Goal: Find specific page/section: Find specific page/section

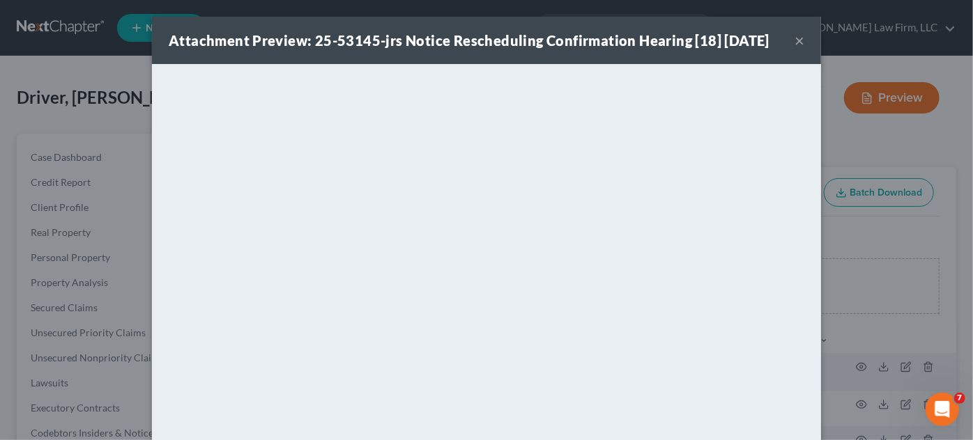
click at [795, 49] on button "×" at bounding box center [799, 40] width 10 height 17
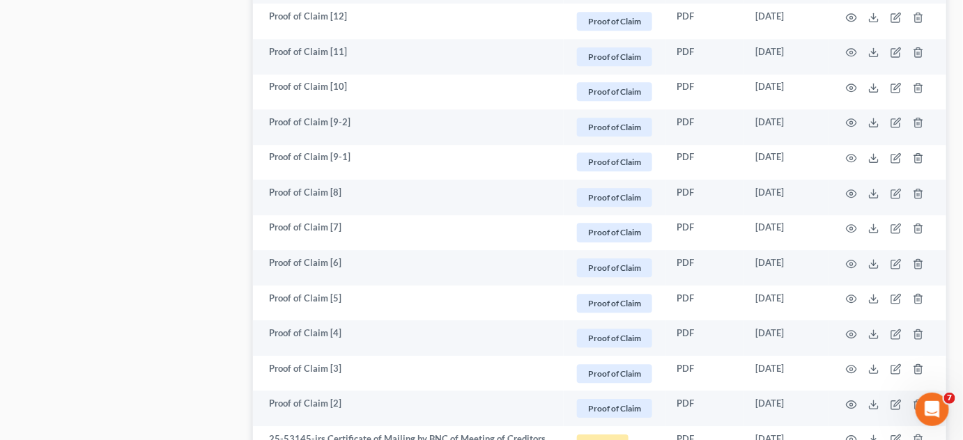
scroll to position [1161, 0]
drag, startPoint x: 210, startPoint y: 56, endPoint x: 353, endPoint y: 7, distance: 150.3
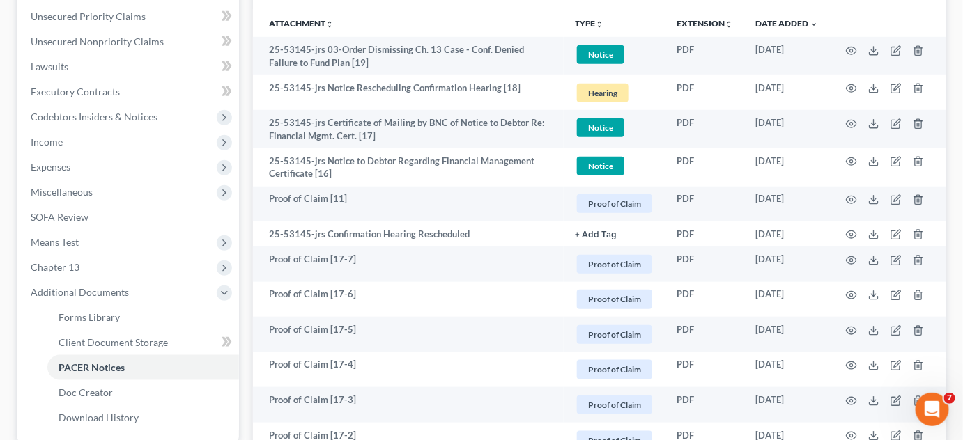
scroll to position [0, 0]
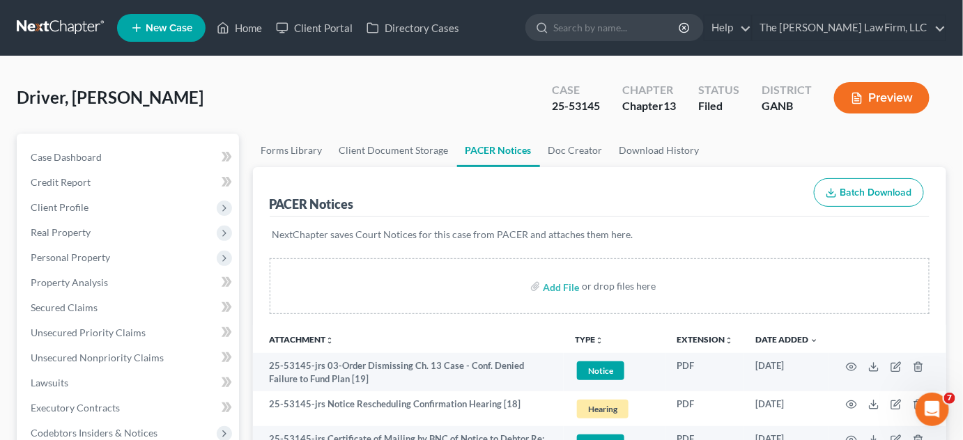
click at [645, 24] on input "search" at bounding box center [616, 28] width 127 height 26
type input "[PERSON_NAME]"
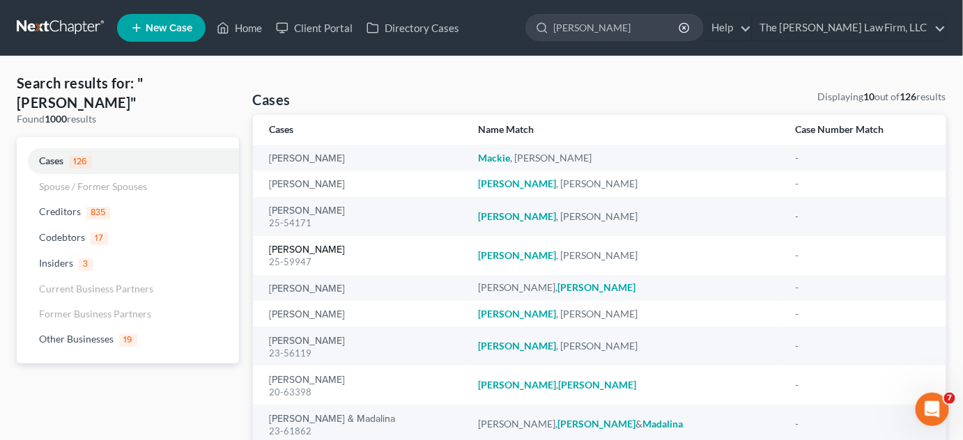
click at [290, 247] on link "[PERSON_NAME]" at bounding box center [308, 250] width 76 height 10
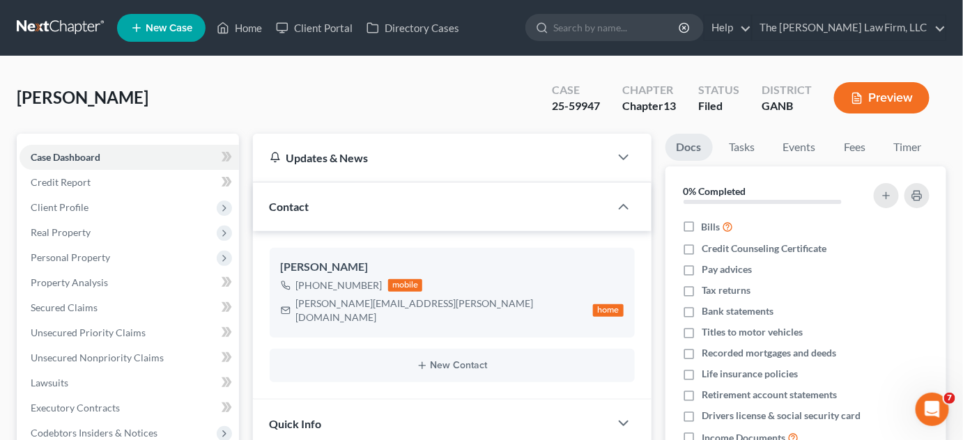
click at [681, 33] on input "search" at bounding box center [616, 28] width 127 height 26
type input "[PERSON_NAME]"
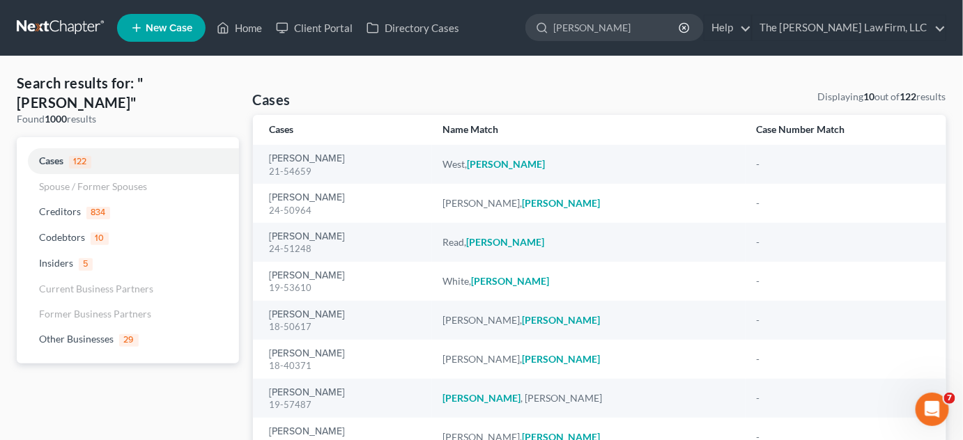
scroll to position [105, 0]
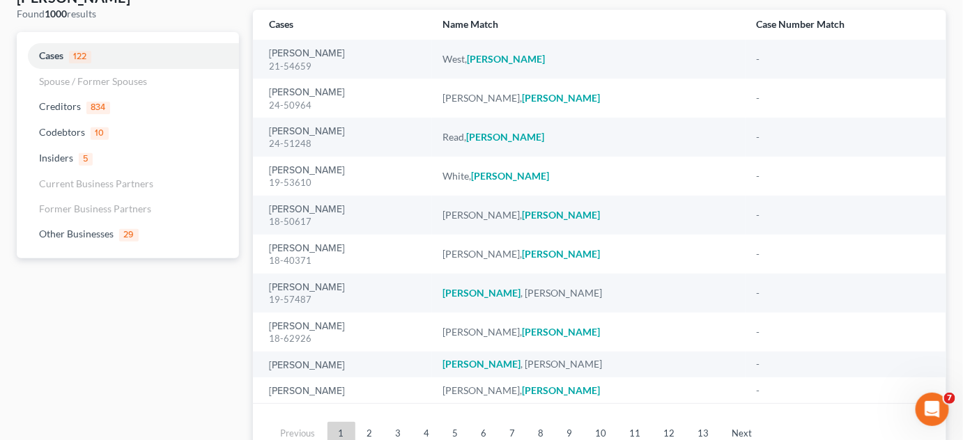
click at [367, 426] on link "2" at bounding box center [370, 433] width 28 height 22
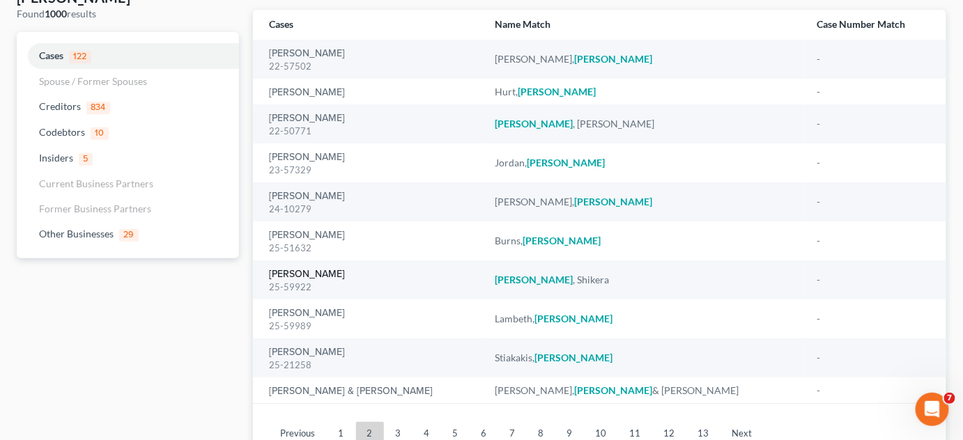
click at [289, 270] on link "[PERSON_NAME]" at bounding box center [308, 275] width 76 height 10
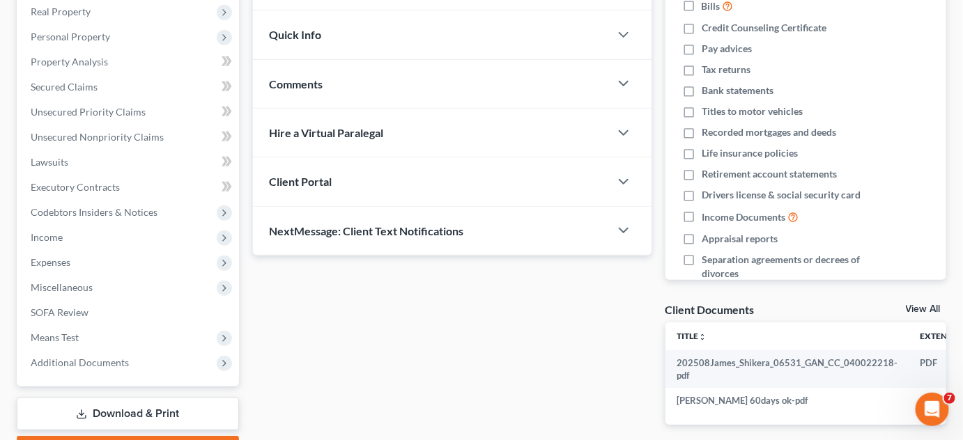
scroll to position [299, 0]
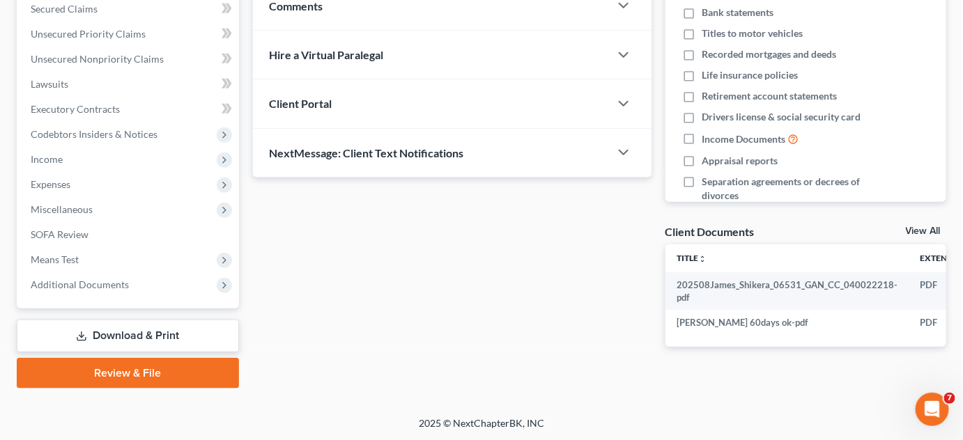
click at [98, 289] on span "Additional Documents" at bounding box center [129, 284] width 219 height 25
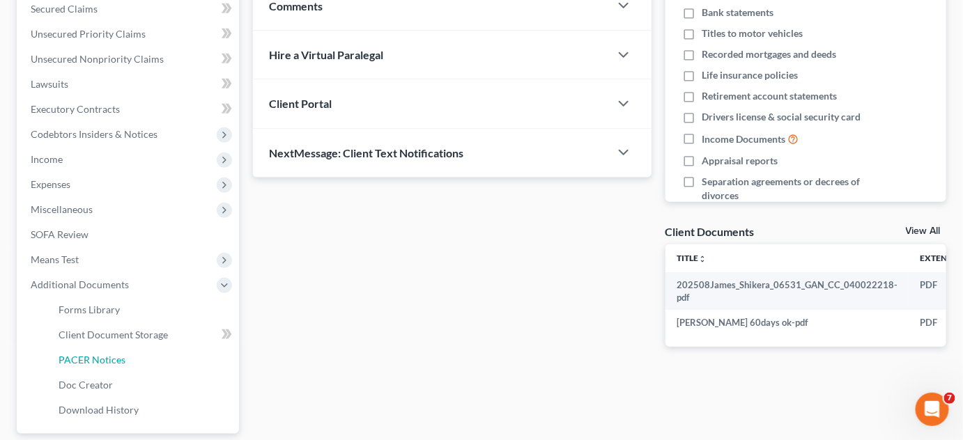
click at [104, 362] on span "PACER Notices" at bounding box center [92, 360] width 67 height 12
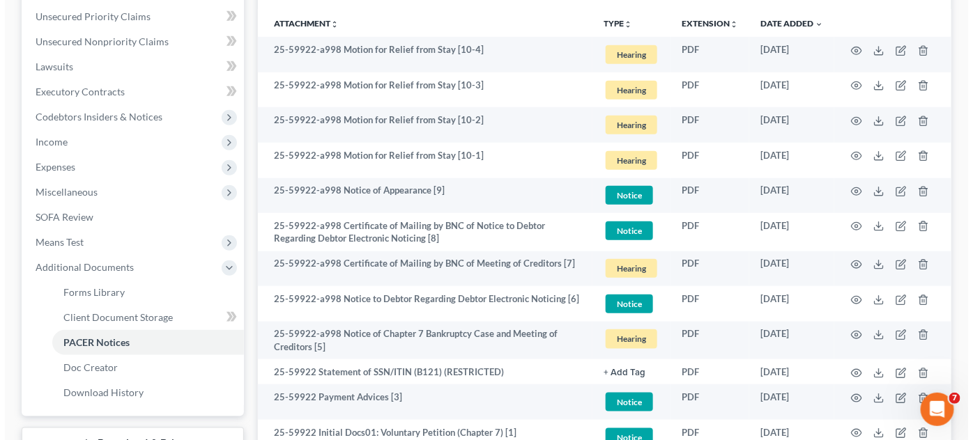
scroll to position [474, 0]
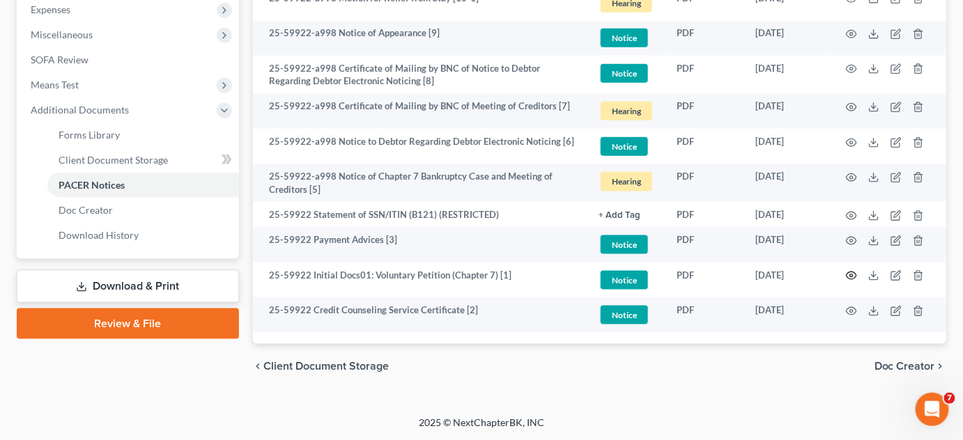
click at [851, 277] on icon "button" at bounding box center [851, 276] width 10 height 8
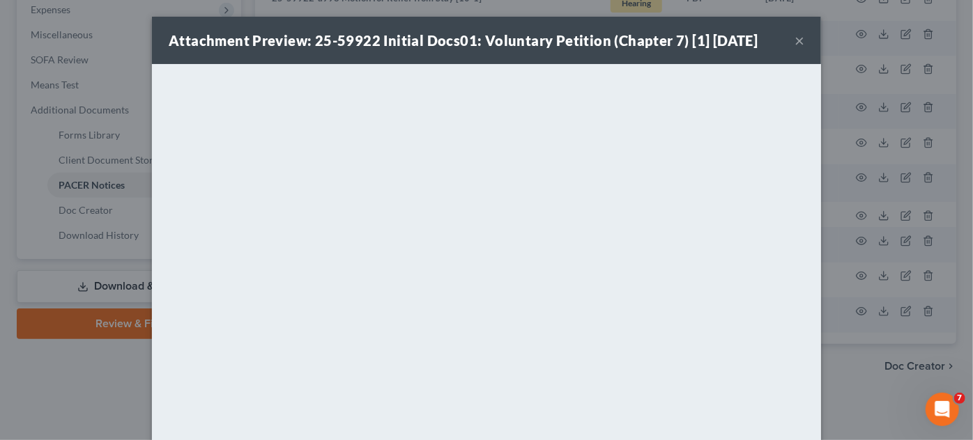
click at [858, 373] on div "Attachment Preview: 25-59922 Initial Docs01: Voluntary Petition (Chapter 7) [1]…" at bounding box center [486, 220] width 973 height 440
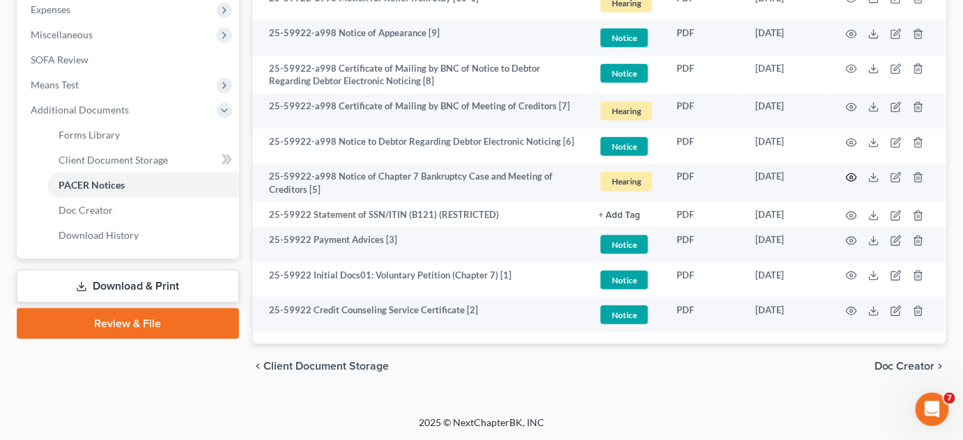
click at [851, 173] on icon "button" at bounding box center [851, 177] width 11 height 11
